Goal: Entertainment & Leisure: Consume media (video, audio)

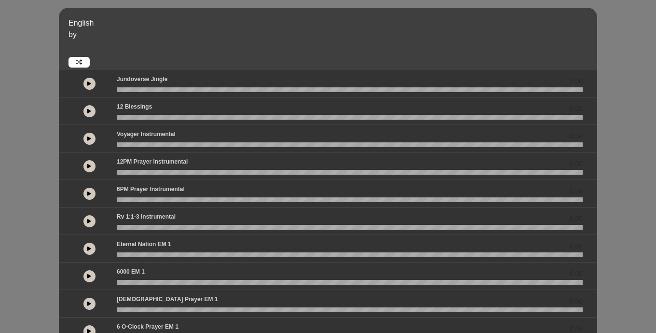
click at [93, 112] on button at bounding box center [90, 111] width 12 height 12
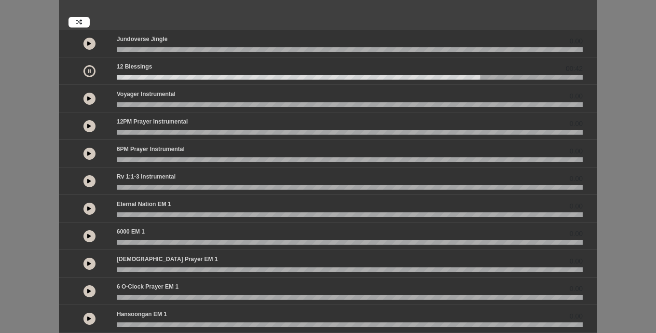
scroll to position [44, 0]
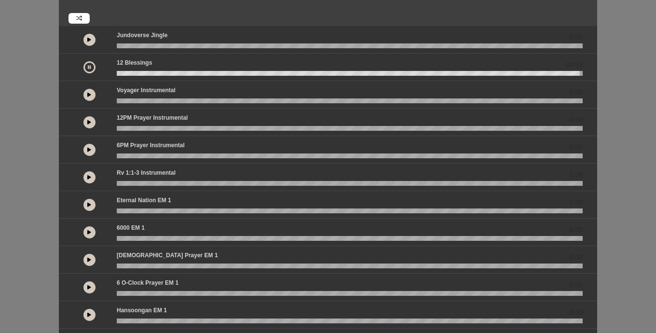
click at [130, 71] on wave at bounding box center [350, 73] width 466 height 5
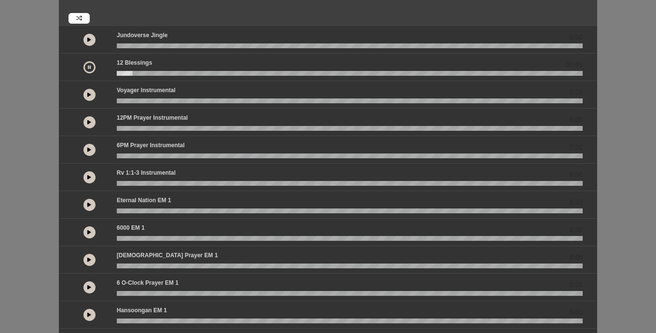
click at [119, 73] on wave at bounding box center [350, 73] width 466 height 5
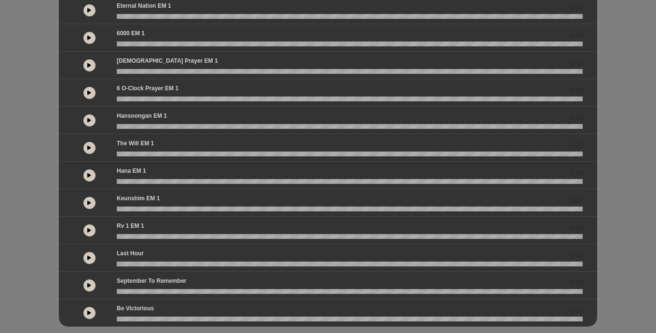
scroll to position [255, 0]
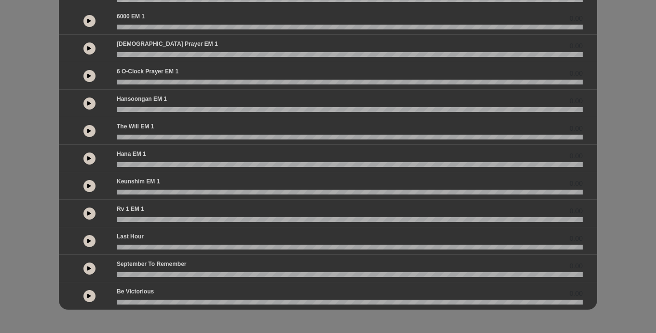
click at [90, 267] on icon at bounding box center [89, 268] width 4 height 5
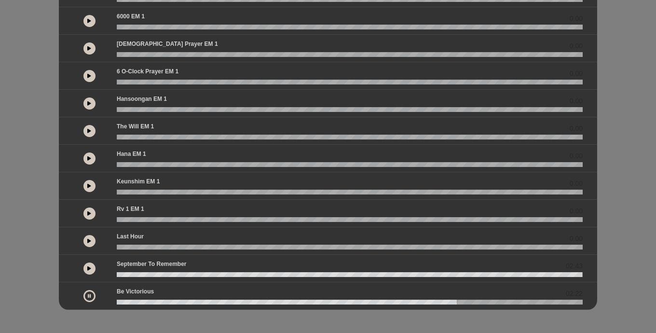
click at [86, 298] on button at bounding box center [90, 296] width 12 height 12
click at [88, 297] on icon at bounding box center [89, 295] width 4 height 5
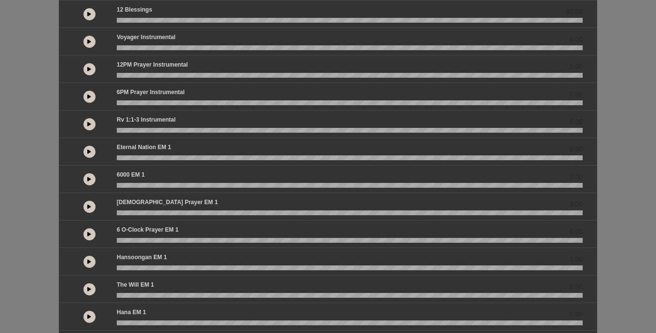
scroll to position [171, 0]
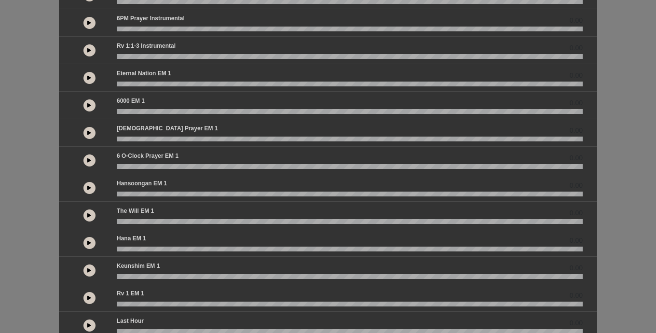
click at [88, 217] on icon at bounding box center [89, 215] width 4 height 5
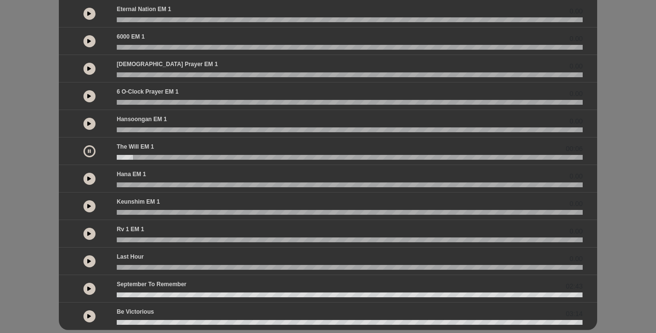
scroll to position [255, 0]
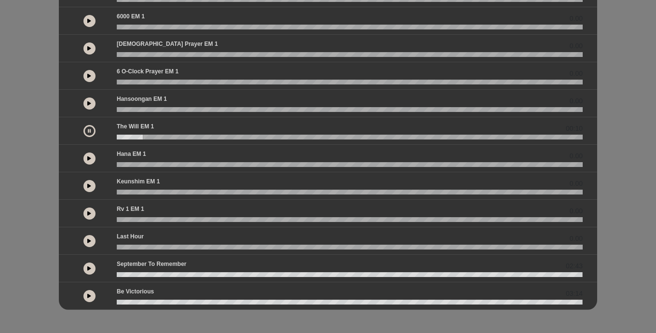
click at [90, 240] on icon at bounding box center [89, 240] width 4 height 5
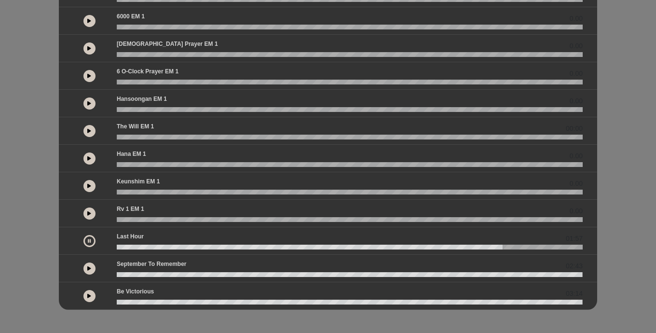
click at [92, 212] on button at bounding box center [90, 214] width 12 height 12
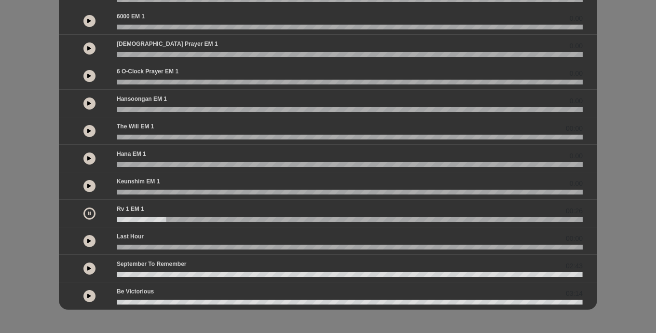
click at [90, 211] on icon at bounding box center [89, 213] width 3 height 5
click at [87, 300] on button at bounding box center [90, 296] width 12 height 12
click at [92, 293] on button at bounding box center [90, 296] width 12 height 12
